Goal: Book appointment/travel/reservation

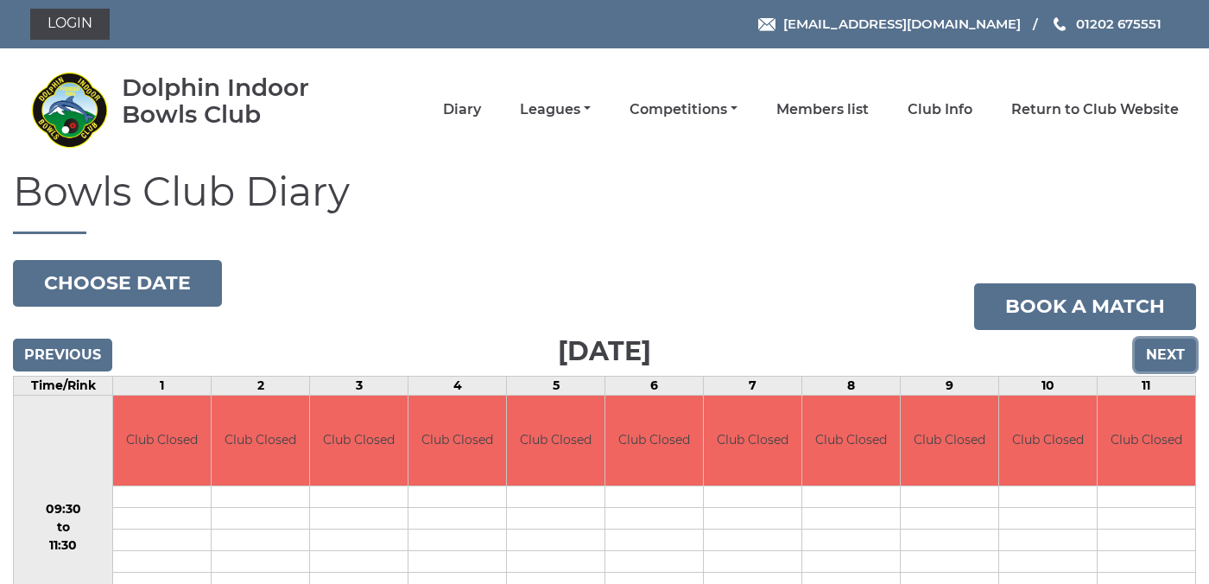
click at [1164, 356] on input "Next" at bounding box center [1165, 355] width 61 height 33
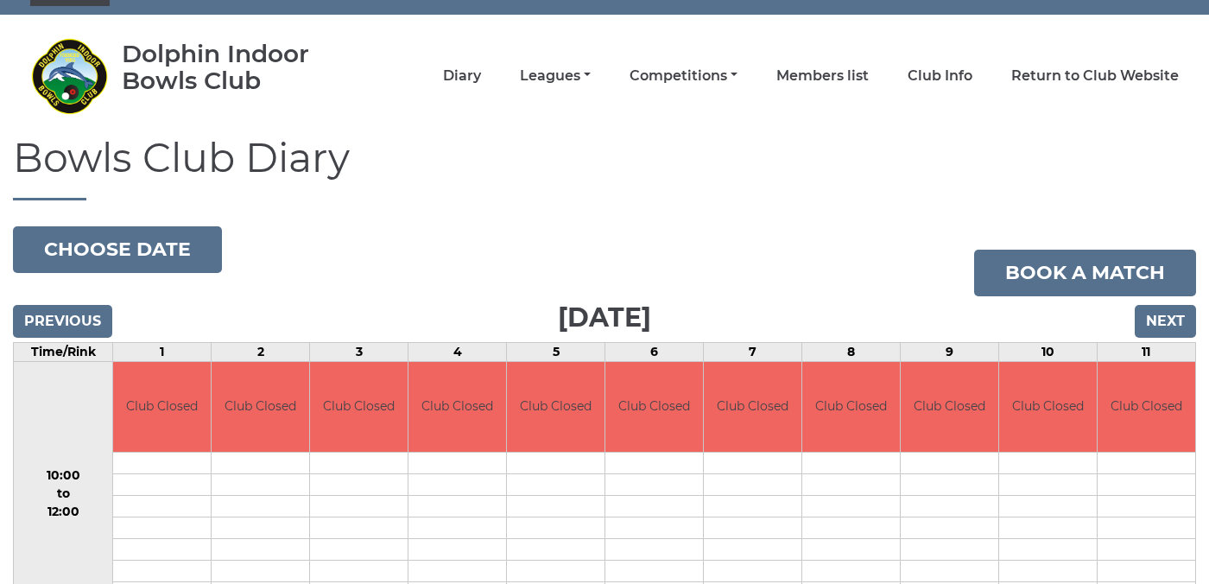
scroll to position [41, 0]
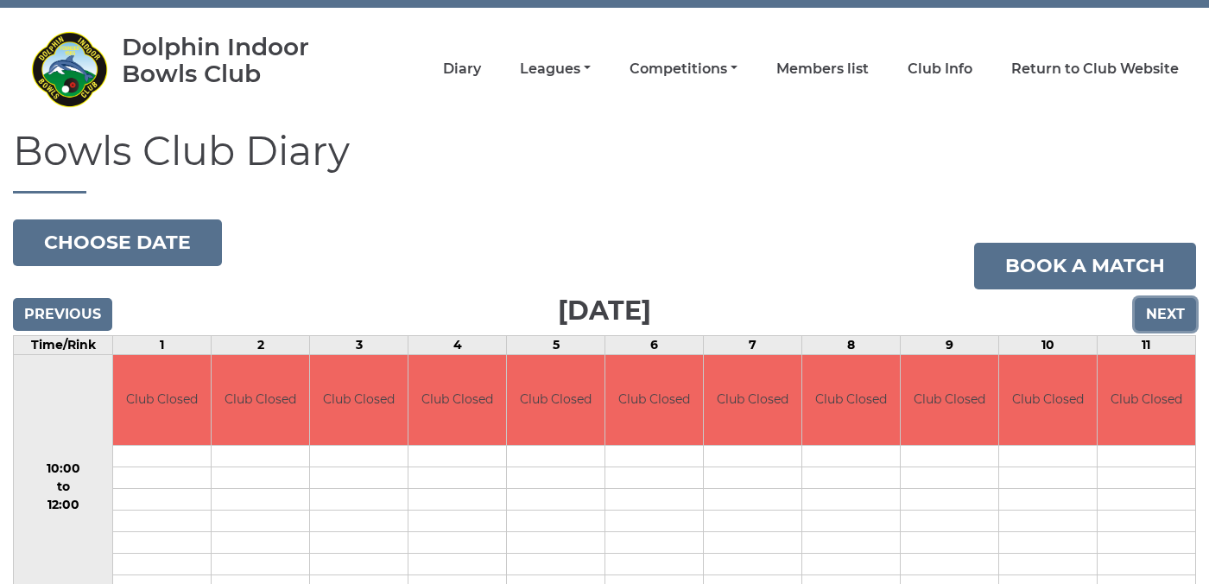
click at [1177, 308] on input "Next" at bounding box center [1165, 314] width 61 height 33
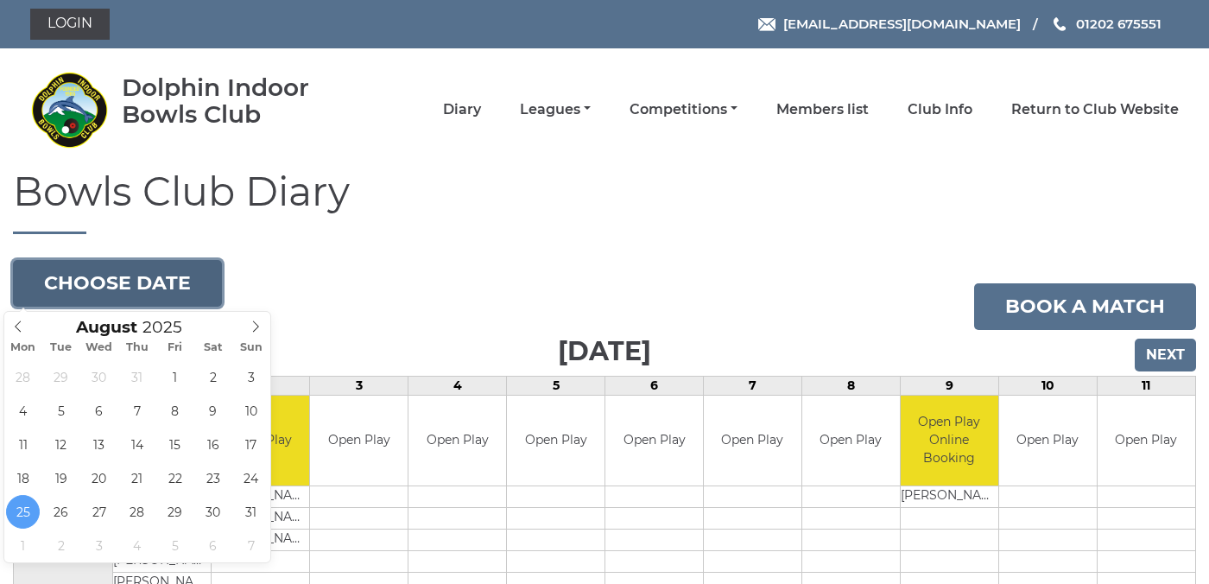
click at [164, 283] on button "Choose date" at bounding box center [117, 283] width 209 height 47
type input "[DATE]"
